Goal: Navigation & Orientation: Find specific page/section

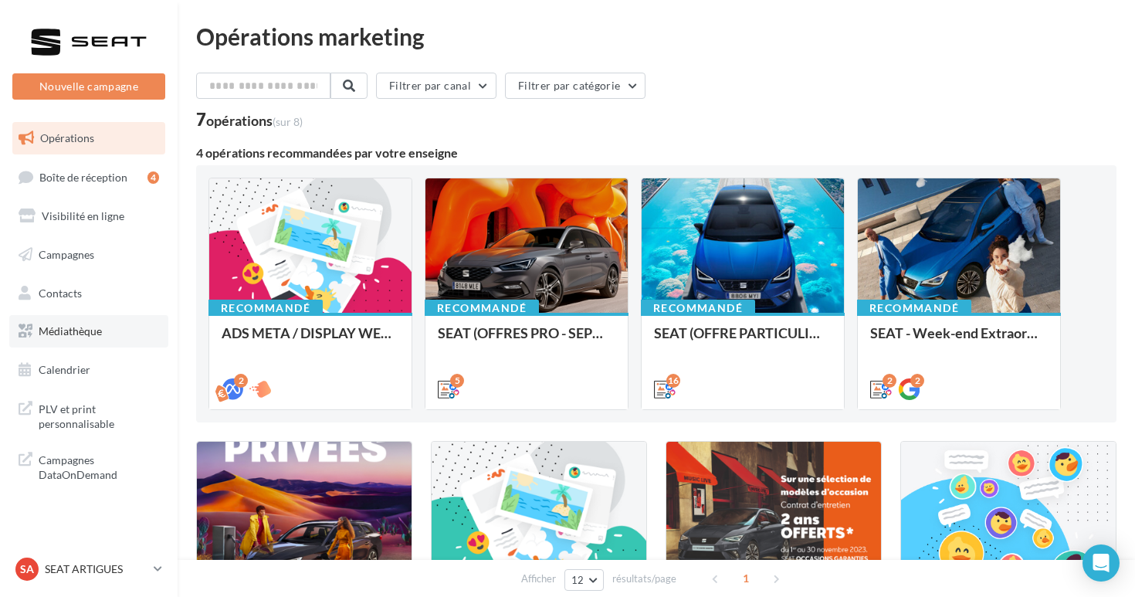
click at [80, 328] on span "Médiathèque" at bounding box center [70, 330] width 63 height 13
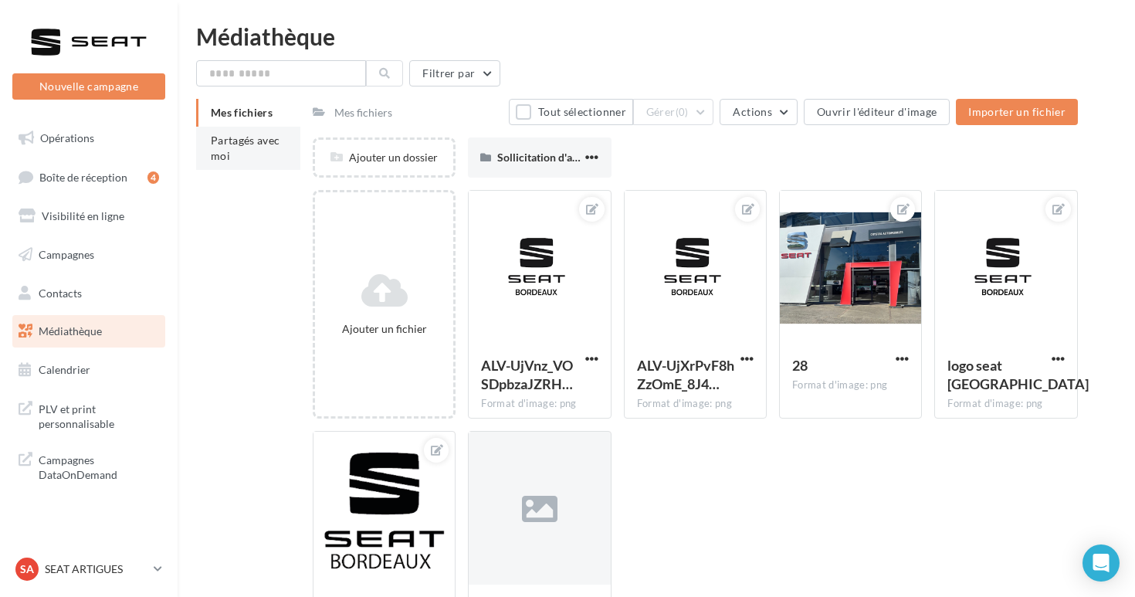
click at [271, 151] on li "Partagés avec moi" at bounding box center [248, 148] width 104 height 43
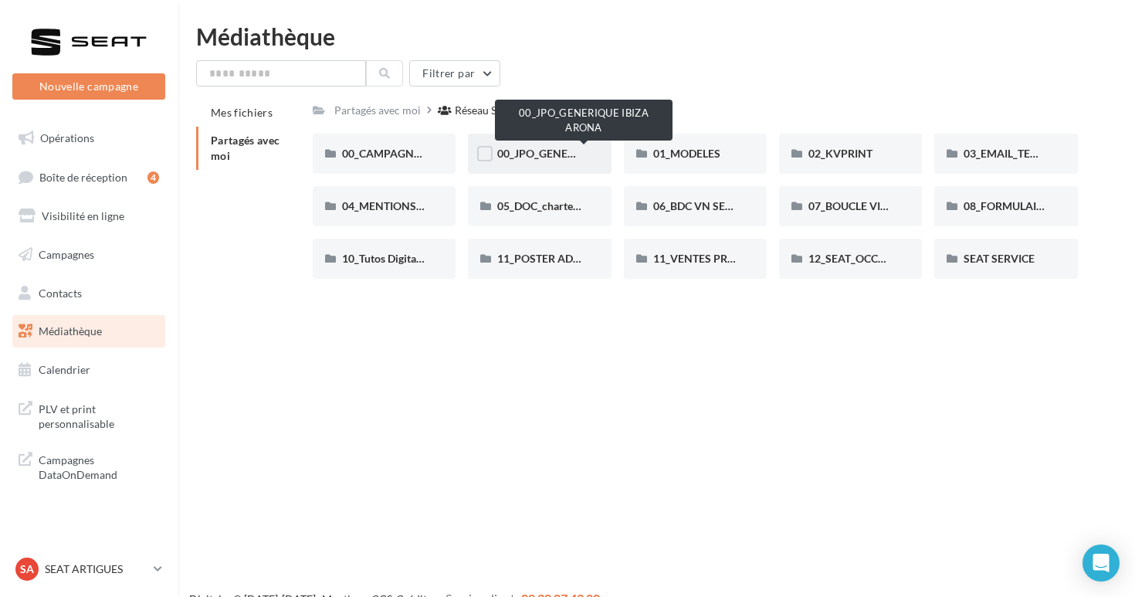
click at [543, 149] on span "00_JPO_GENERIQUE IBIZA ARONA" at bounding box center [584, 153] width 175 height 13
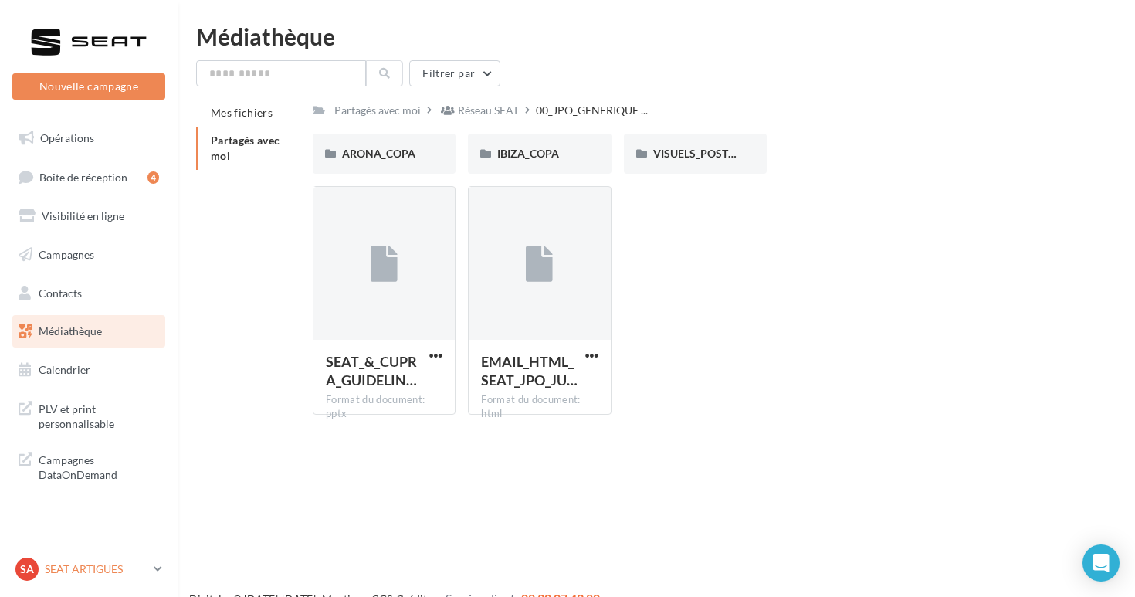
click at [121, 579] on div "SA SEAT ARTIGUES SEAT-ARTIGUES" at bounding box center [81, 568] width 132 height 23
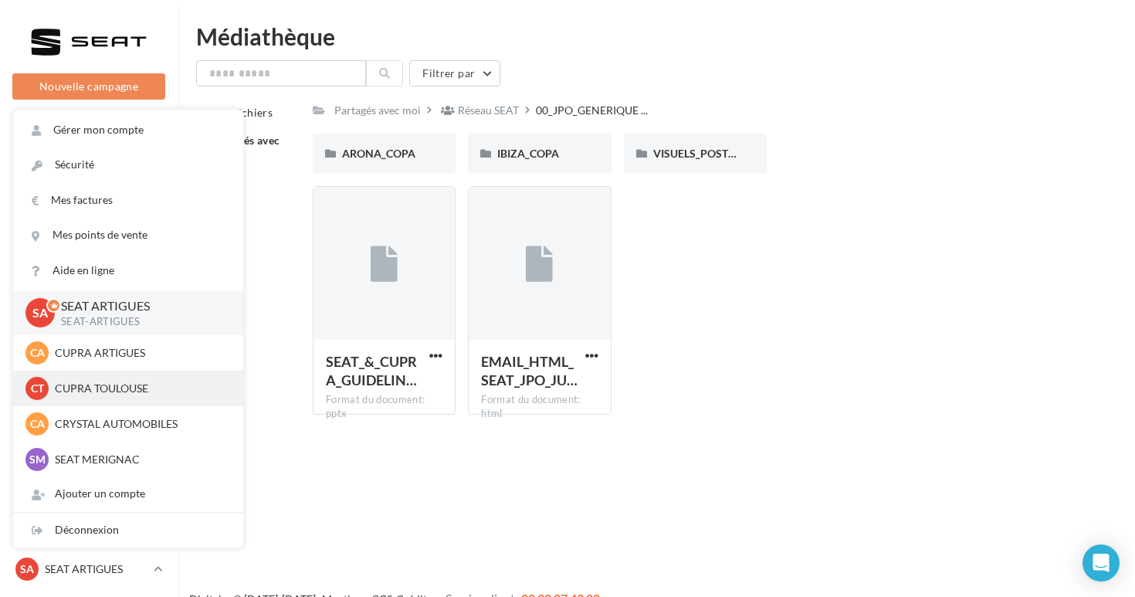
click at [132, 390] on p "CUPRA TOULOUSE" at bounding box center [140, 388] width 170 height 15
